Goal: Task Accomplishment & Management: Use online tool/utility

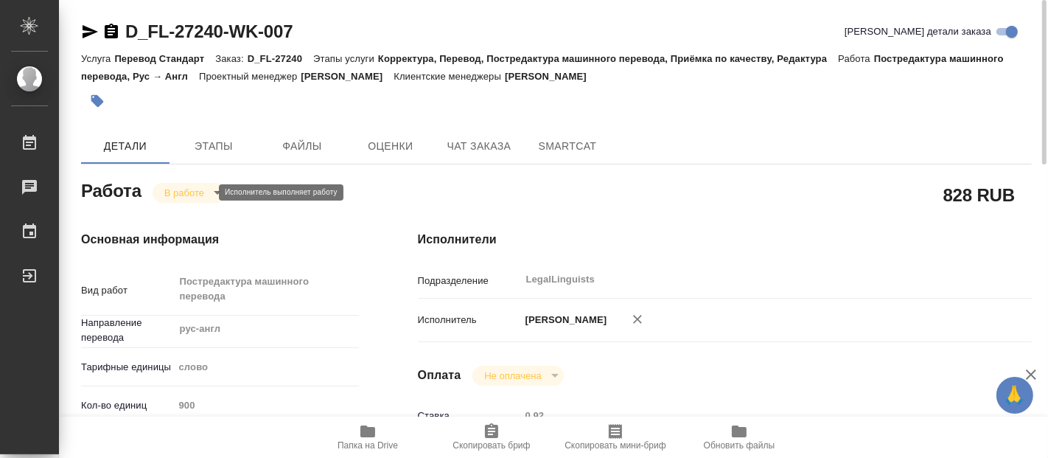
click at [197, 190] on body "🙏 .cls-1 fill:#fff; AWATERA [PERSON_NAME] 0 Чаты График Выйти D_FL-27240-WK-007…" at bounding box center [524, 229] width 1048 height 458
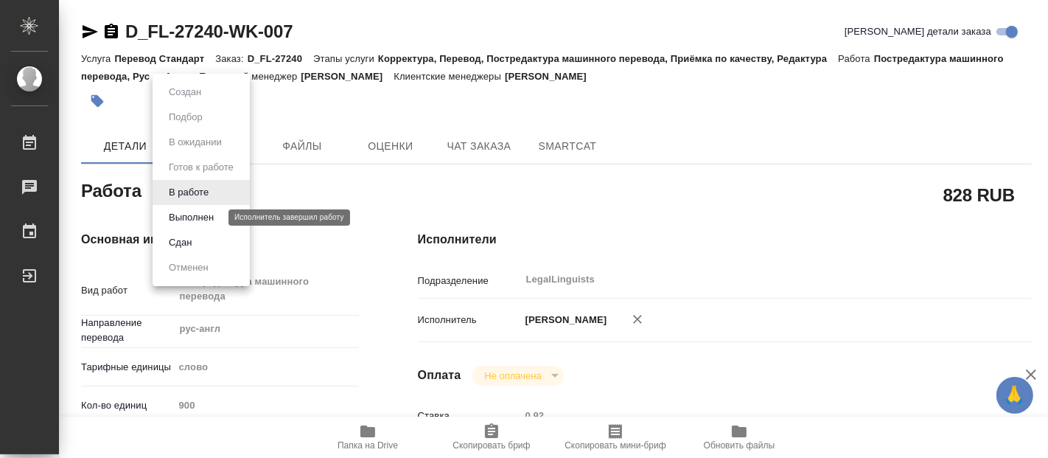
click at [196, 217] on button "Выполнен" at bounding box center [191, 217] width 54 height 16
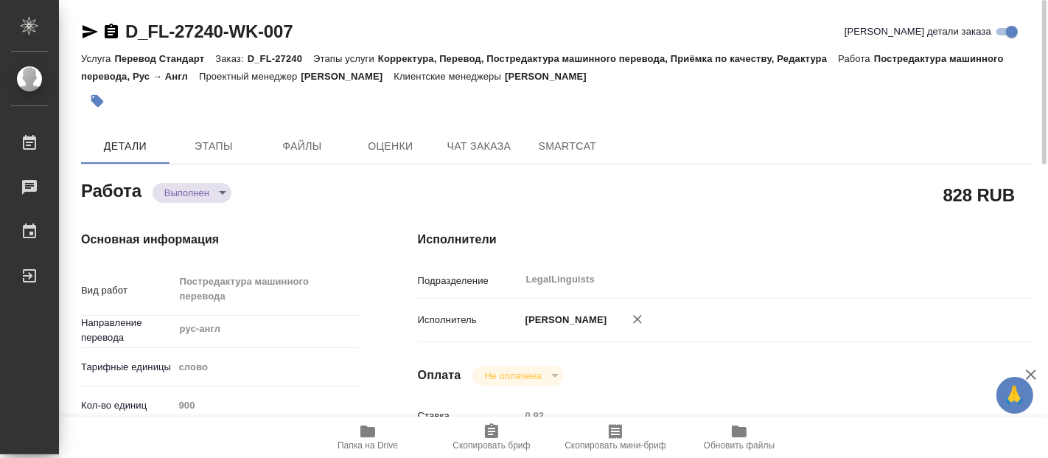
type textarea "x"
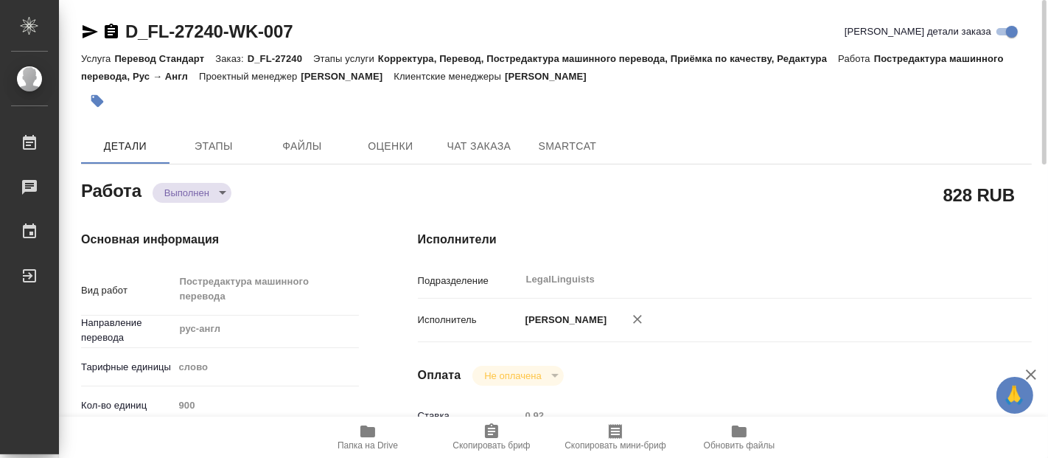
type textarea "x"
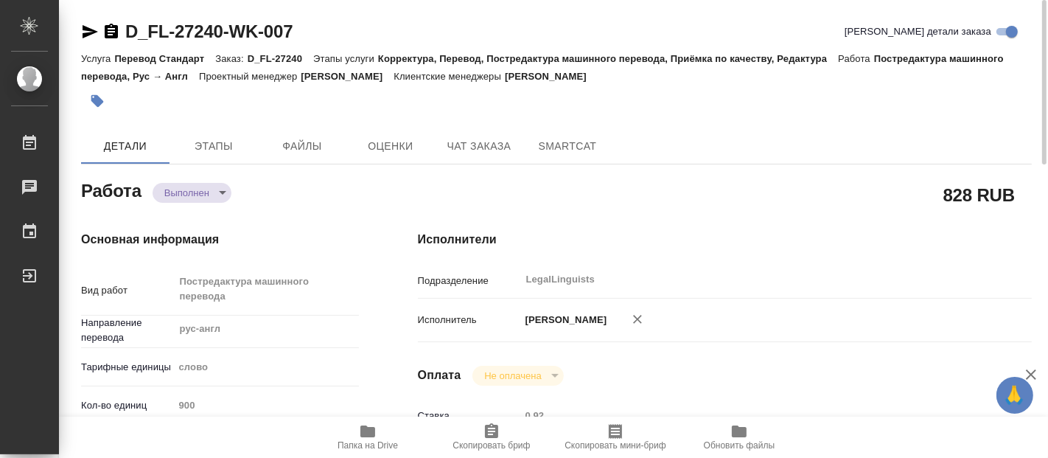
click at [360, 435] on icon "button" at bounding box center [368, 431] width 18 height 18
type textarea "x"
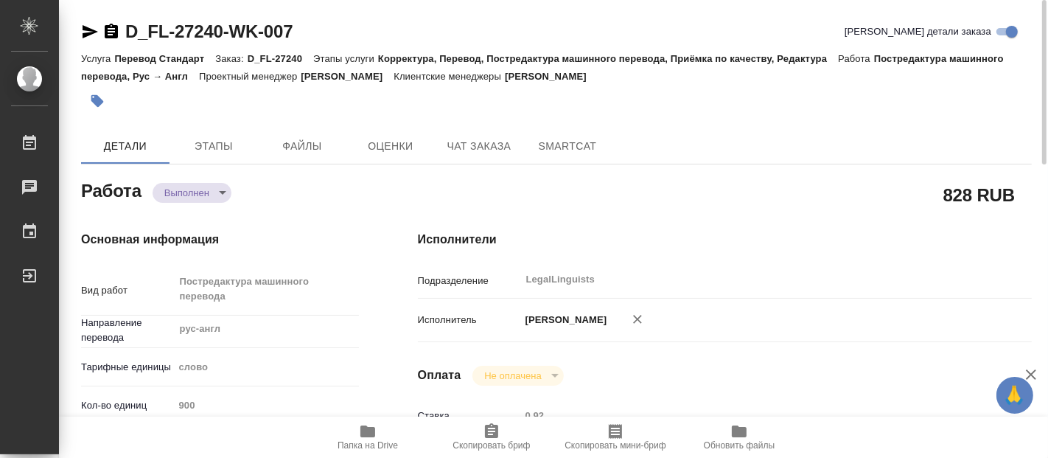
type textarea "x"
